Goal: Find specific page/section: Find specific page/section

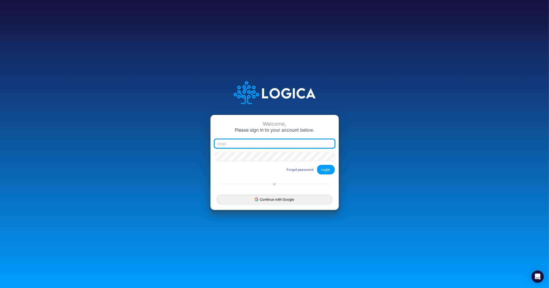
click at [268, 146] on input "email" at bounding box center [275, 143] width 120 height 9
type input "[PERSON_NAME][EMAIL_ADDRESS][DOMAIN_NAME]"
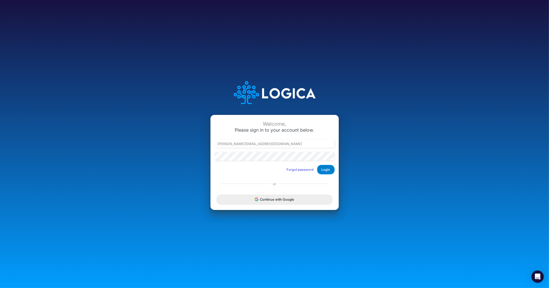
click at [330, 168] on button "Login" at bounding box center [326, 170] width 18 height 10
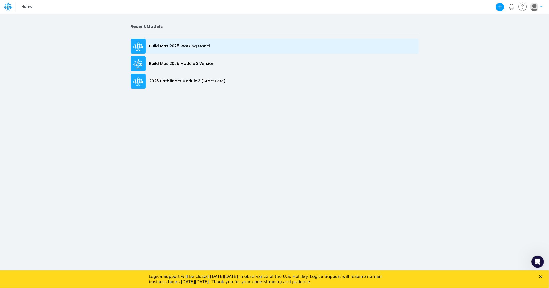
click at [189, 45] on p "Build Mas 2025 Working Model" at bounding box center [180, 46] width 61 height 6
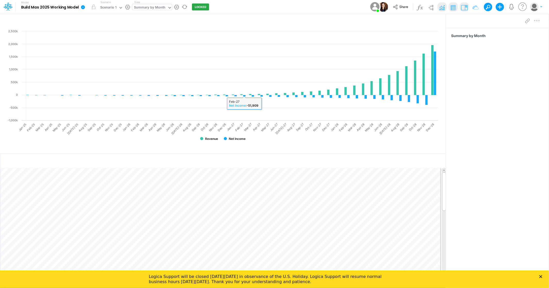
click at [169, 6] on icon at bounding box center [170, 7] width 5 height 5
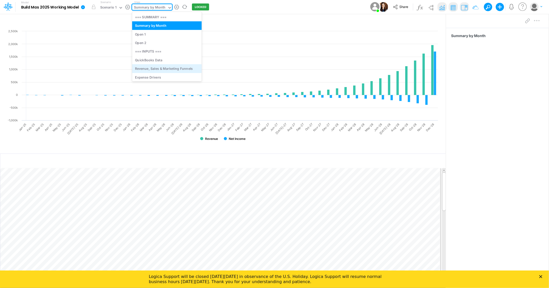
scroll to position [11, 0]
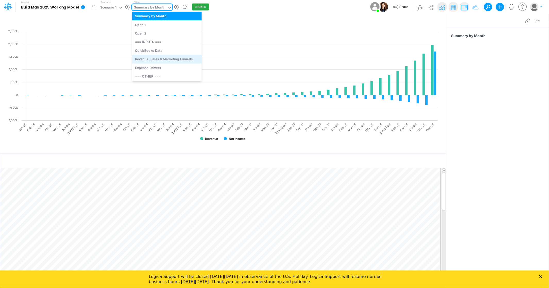
click at [159, 58] on div "Revenue, Sales & Marketing Funnels" at bounding box center [167, 59] width 70 height 9
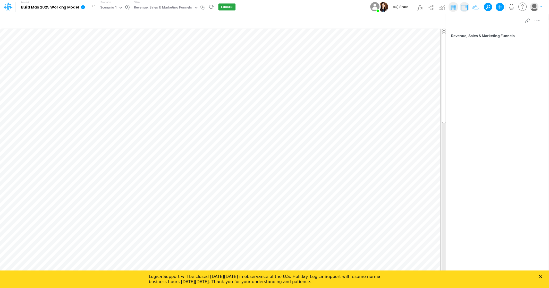
scroll to position [0, 0]
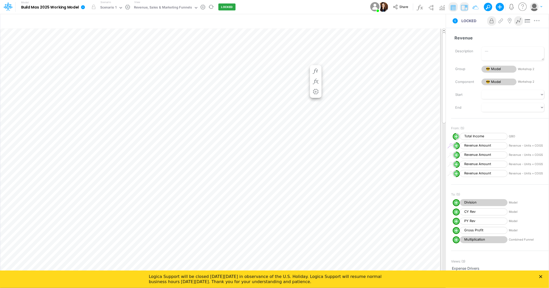
click at [540, 276] on icon "Close" at bounding box center [541, 276] width 3 height 3
